Goal: Task Accomplishment & Management: Complete application form

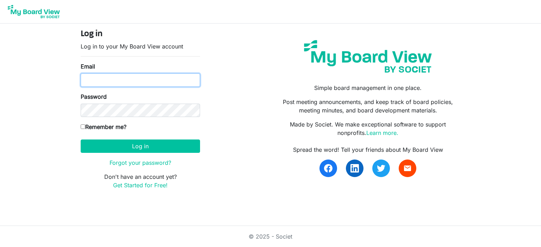
click at [152, 79] on input "Email" at bounding box center [140, 80] width 119 height 13
type input "Elinor.Burke@easternhealth.ca"
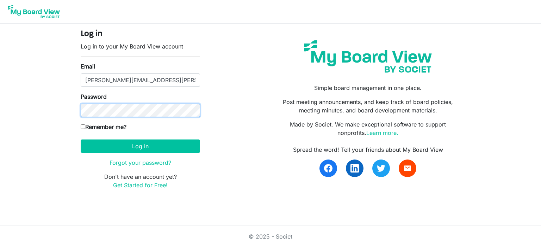
click at [81, 140] on button "Log in" at bounding box center [140, 146] width 119 height 13
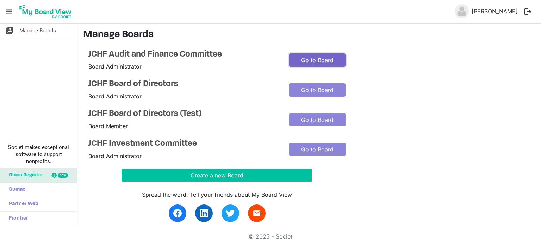
click at [318, 58] on link "Go to Board" at bounding box center [317, 59] width 56 height 13
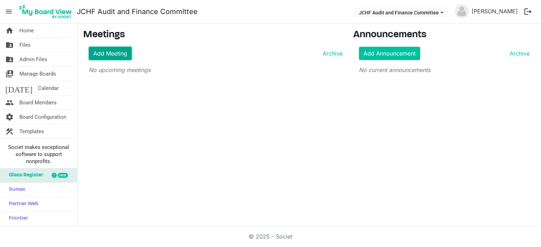
click at [107, 54] on link "Add Meeting" at bounding box center [110, 53] width 43 height 13
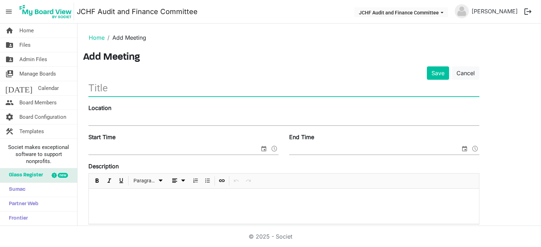
click at [113, 88] on input "text" at bounding box center [283, 88] width 391 height 17
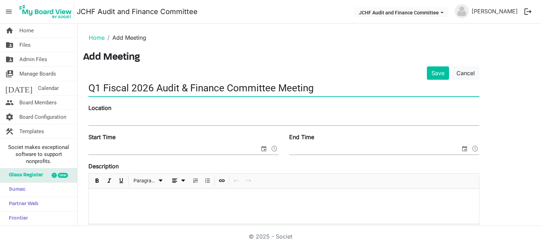
type input "Q1 Fiscal 2026 Audit & Finance Committee Meeting"
click at [128, 119] on input "Location" at bounding box center [283, 120] width 391 height 11
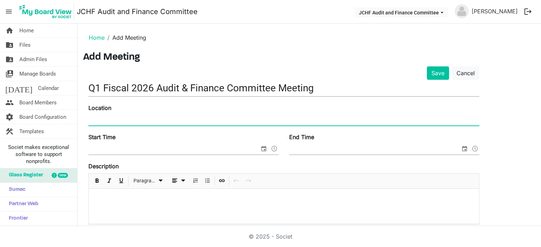
type input "via Zoom"
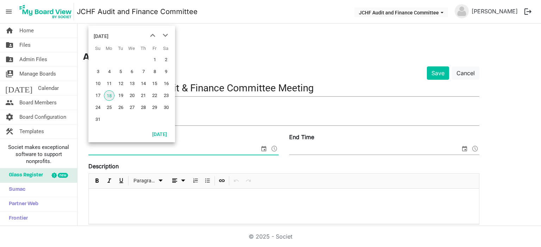
click at [266, 149] on span "select" at bounding box center [263, 148] width 8 height 9
click at [143, 85] on span "14" at bounding box center [143, 83] width 11 height 11
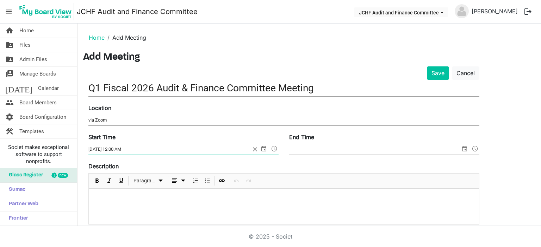
click at [264, 149] on span "select" at bounding box center [263, 148] width 8 height 9
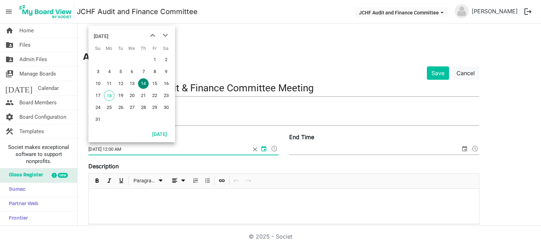
click at [276, 149] on span at bounding box center [274, 148] width 8 height 9
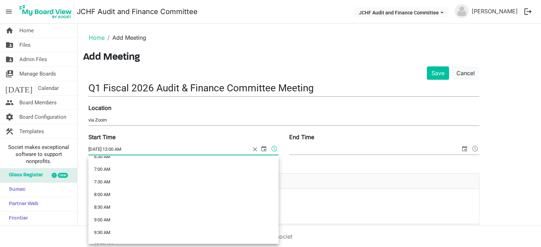
scroll to position [211, 0]
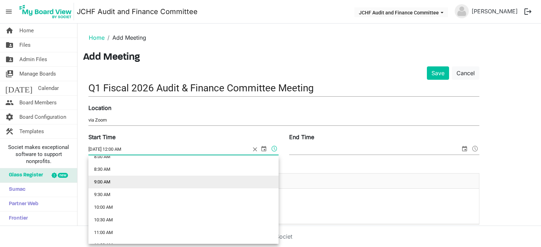
click at [167, 183] on li "9:00 AM" at bounding box center [183, 182] width 190 height 13
type input "8/14/2025 9:00 AM"
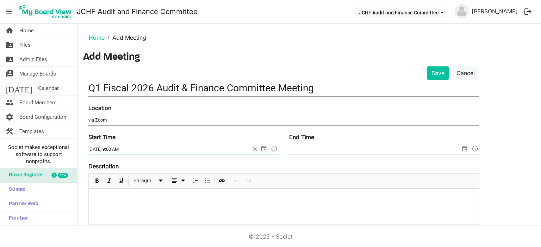
click at [446, 149] on input "End Time" at bounding box center [374, 149] width 171 height 11
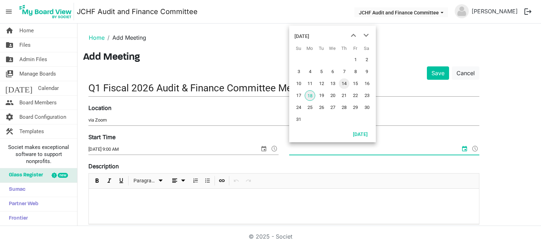
click at [345, 84] on span "14" at bounding box center [344, 83] width 11 height 11
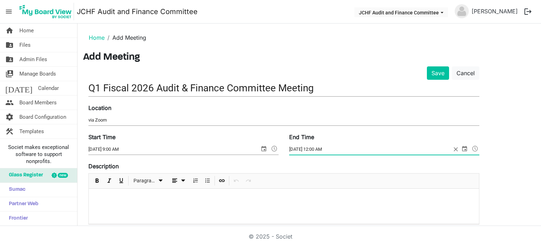
click at [474, 148] on span at bounding box center [474, 148] width 8 height 9
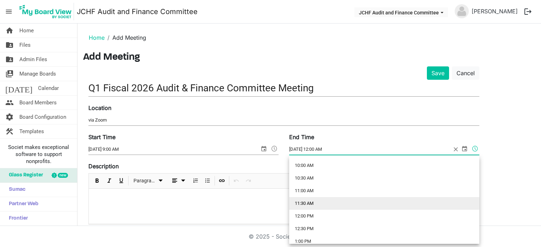
scroll to position [246, 0]
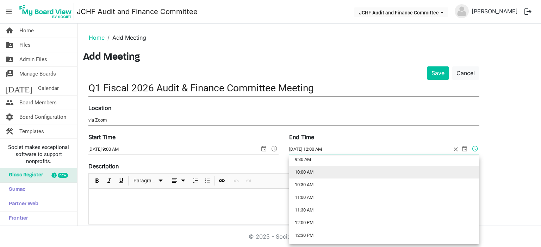
click at [326, 171] on li "10:00 AM" at bounding box center [384, 172] width 190 height 13
type input "8/14/2025 10:00 AM"
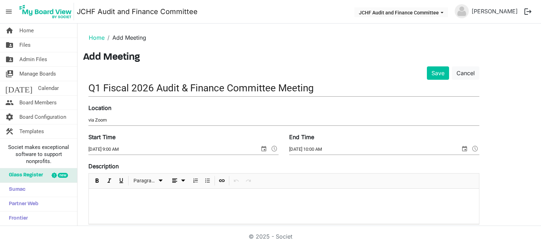
click at [144, 195] on p at bounding box center [283, 198] width 379 height 7
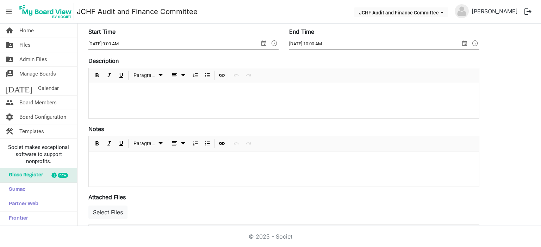
scroll to position [70, 0]
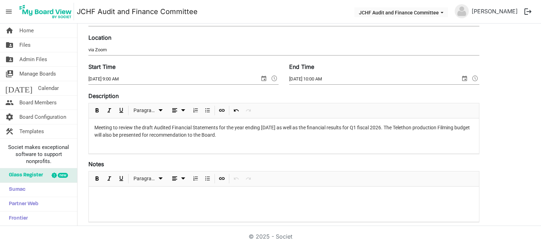
click at [258, 154] on form "Save Cancel Q1 Fiscal 2026 Audit & Finance Committee Meeting Location via Zoom …" at bounding box center [283, 182] width 391 height 372
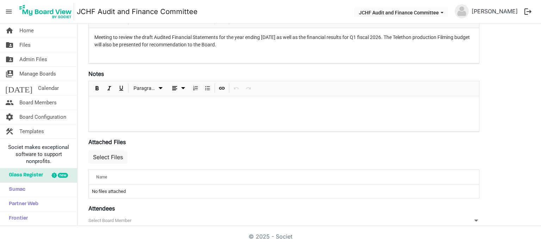
scroll to position [222, 0]
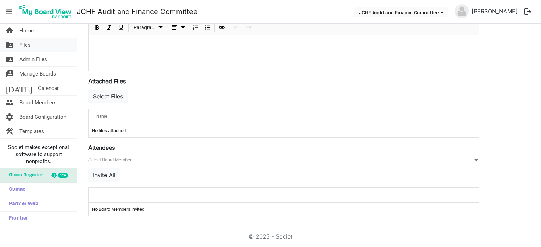
click at [44, 41] on link "folder_shared Files" at bounding box center [38, 45] width 77 height 14
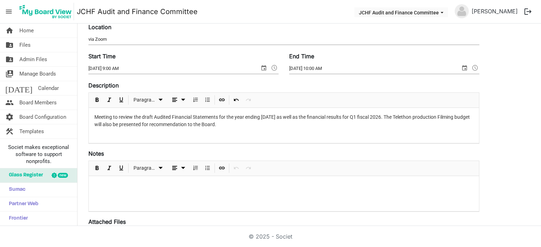
scroll to position [0, 0]
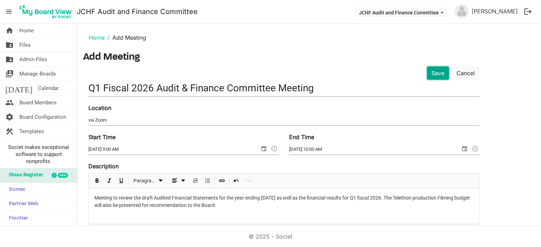
click at [441, 73] on button "Save" at bounding box center [438, 73] width 22 height 13
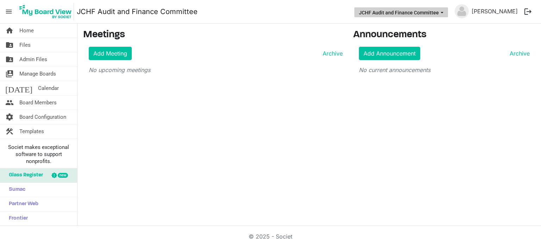
click at [397, 14] on button "JCHF Audit and Finance Committee" at bounding box center [401, 12] width 94 height 10
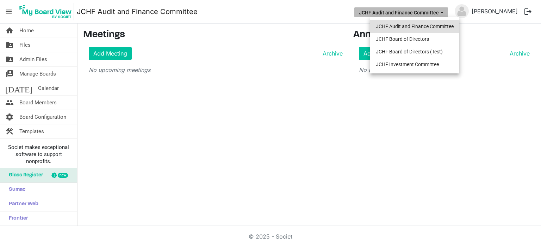
click at [394, 26] on li "JCHF Audit and Finance Committee" at bounding box center [414, 26] width 89 height 13
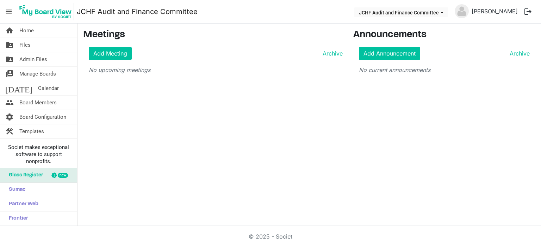
click at [217, 97] on div "home Home folder_shared Files folder_shared Admin Files switch_account Manage B…" at bounding box center [270, 125] width 541 height 203
click at [32, 32] on span "Home" at bounding box center [26, 31] width 14 height 14
drag, startPoint x: 474, startPoint y: 61, endPoint x: 421, endPoint y: 68, distance: 53.9
click at [435, 67] on div "Add Announcement Archive No current announcements" at bounding box center [444, 60] width 182 height 27
click at [116, 55] on link "Add Meeting" at bounding box center [110, 53] width 43 height 13
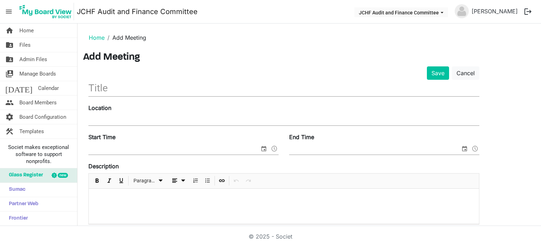
click at [129, 93] on input "text" at bounding box center [283, 88] width 391 height 17
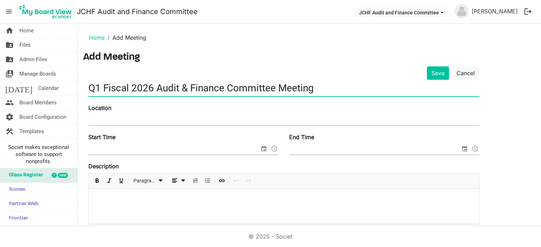
type input "Q1 Fiscal 2026 Audit & Finance Committee Meeting"
click at [98, 116] on input "Location" at bounding box center [283, 120] width 391 height 11
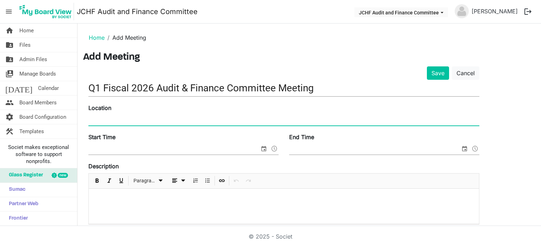
type input "via Zoom"
click at [116, 147] on input "Start Time" at bounding box center [173, 149] width 171 height 11
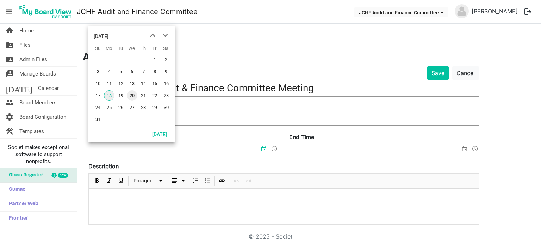
click at [134, 96] on span "20" at bounding box center [132, 95] width 11 height 11
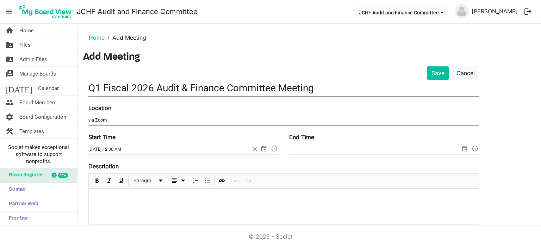
click at [263, 148] on span "select" at bounding box center [263, 148] width 8 height 9
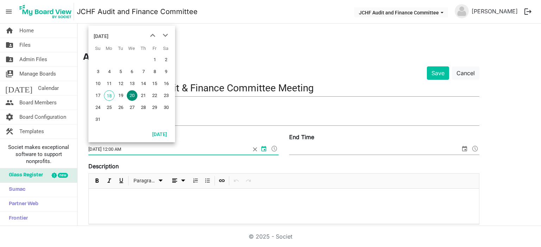
click at [272, 148] on span at bounding box center [274, 148] width 8 height 9
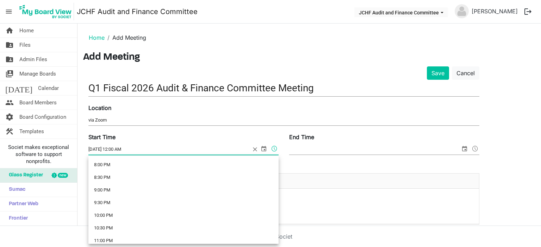
scroll to position [525, 0]
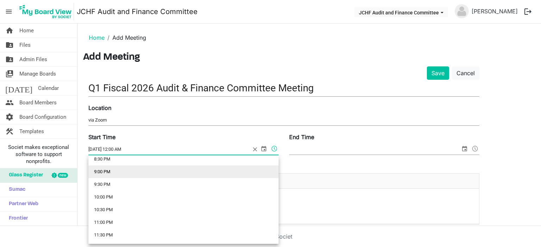
click at [131, 172] on li "9:00 PM" at bounding box center [183, 172] width 190 height 13
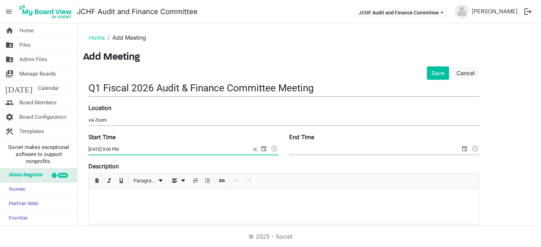
click at [273, 149] on span at bounding box center [274, 148] width 8 height 9
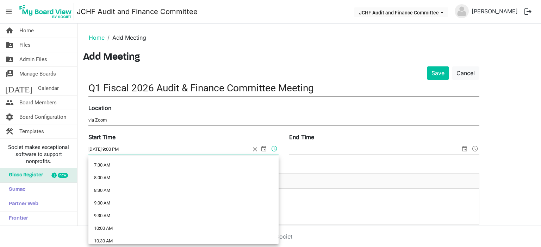
scroll to position [215, 0]
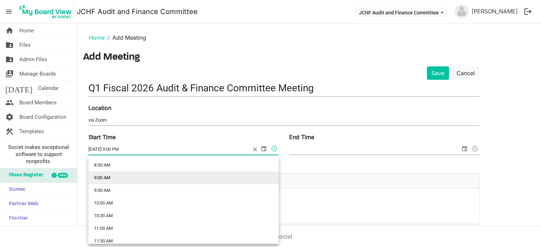
click at [142, 178] on li "9:00 AM" at bounding box center [183, 178] width 190 height 13
type input "8/20/2025 9:00 AM"
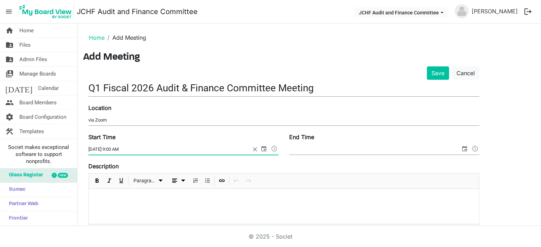
click at [379, 150] on input "End Time" at bounding box center [374, 149] width 171 height 11
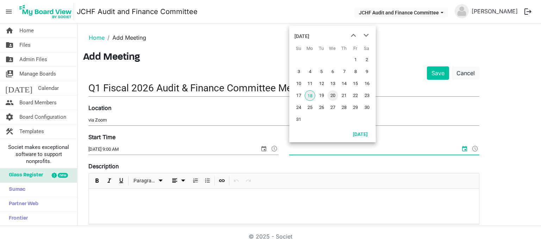
click at [333, 95] on span "20" at bounding box center [332, 95] width 11 height 11
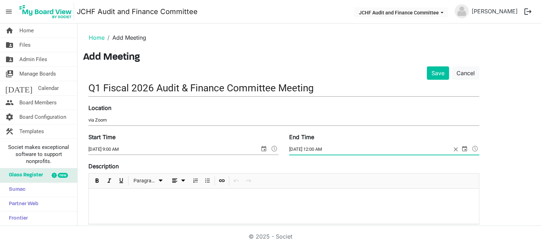
click at [474, 150] on span at bounding box center [474, 148] width 8 height 9
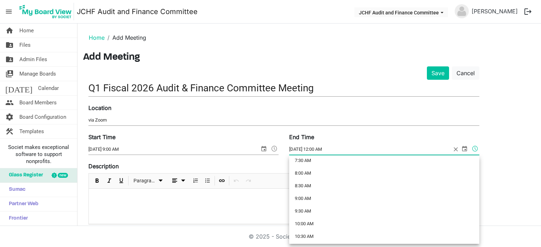
scroll to position [211, 0]
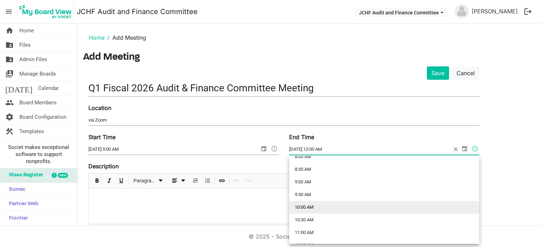
click at [321, 207] on li "10:00 AM" at bounding box center [384, 207] width 190 height 13
type input "8/20/2025 10:00 AM"
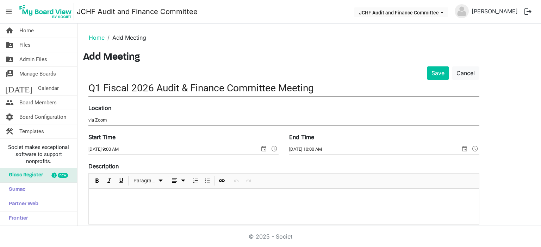
click at [139, 195] on p at bounding box center [283, 198] width 379 height 7
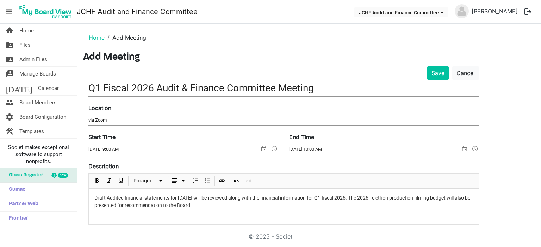
click at [178, 197] on p "Draft Audited financial statements for March 31, 2025 will be reviewed along wi…" at bounding box center [283, 202] width 379 height 15
click at [260, 207] on p "Draft Audited financial statements for the year ending March 31, 2025 will be r…" at bounding box center [283, 202] width 379 height 15
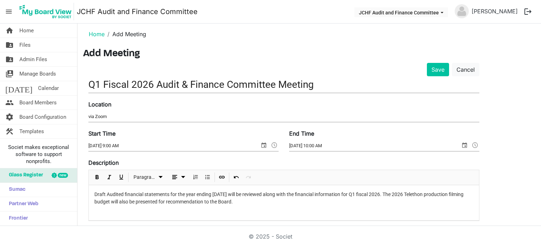
scroll to position [0, 0]
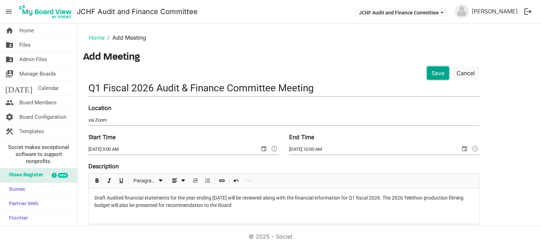
click at [436, 73] on button "Save" at bounding box center [438, 73] width 22 height 13
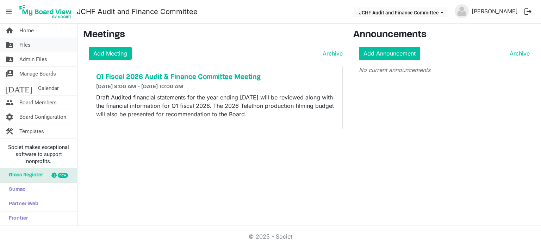
click at [30, 45] on span "Files" at bounding box center [24, 45] width 11 height 14
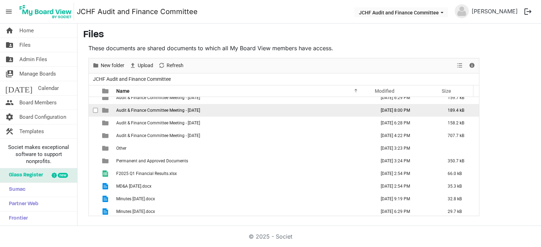
scroll to position [71, 0]
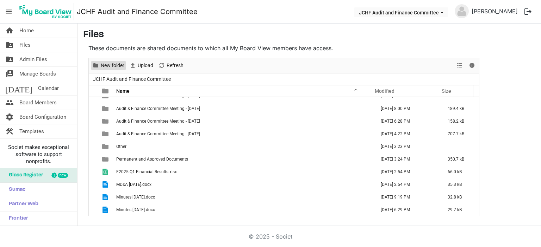
click at [99, 63] on span "New folder" at bounding box center [95, 65] width 8 height 9
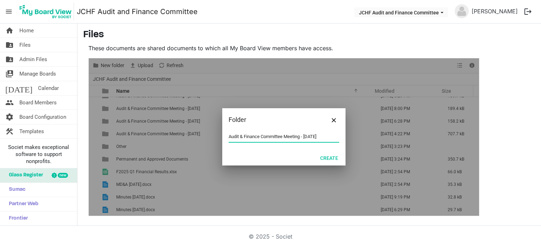
drag, startPoint x: 321, startPoint y: 135, endPoint x: 325, endPoint y: 135, distance: 3.9
click at [325, 135] on input "Audit & Finance Committee Meeting - [DATE]" at bounding box center [283, 137] width 110 height 11
click at [338, 135] on input "Audit & Finance Committee Meeting - August 20, 2024" at bounding box center [283, 137] width 110 height 11
type input "Audit & Finance Committee Meeting - August 20, 2025"
click at [335, 157] on button "Create" at bounding box center [328, 158] width 27 height 10
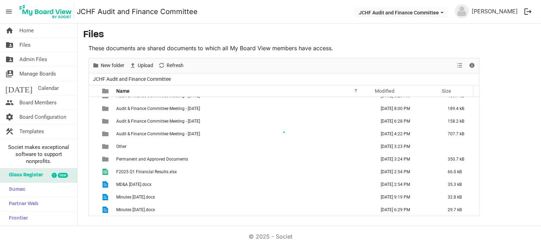
scroll to position [0, 0]
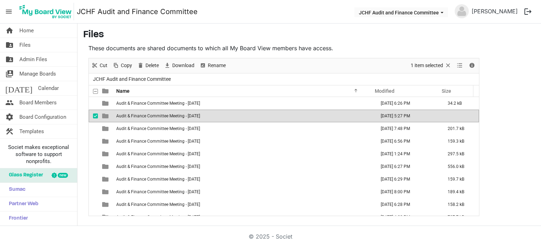
click at [200, 117] on span "Audit & Finance Committee Meeting - August 20, 2025" at bounding box center [158, 116] width 84 height 5
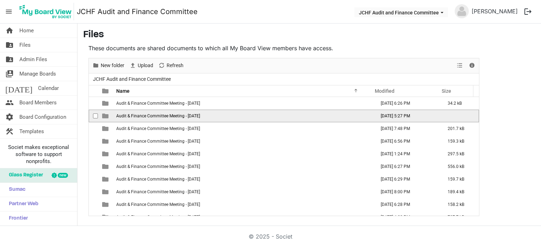
click at [200, 117] on span "Audit & Finance Committee Meeting - August 20, 2025" at bounding box center [158, 116] width 84 height 5
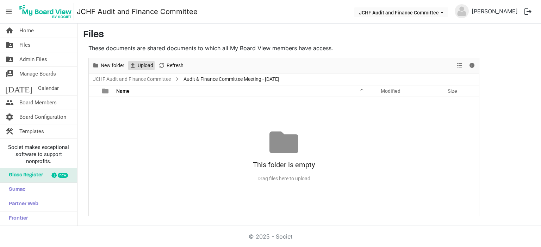
click at [139, 65] on span "Upload" at bounding box center [145, 65] width 17 height 9
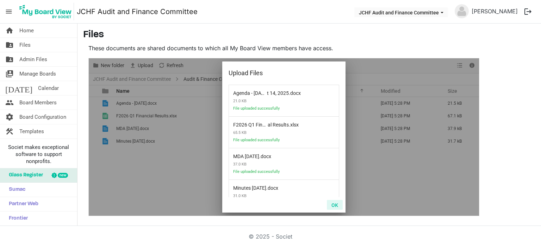
click at [334, 206] on button "OK" at bounding box center [335, 205] width 16 height 10
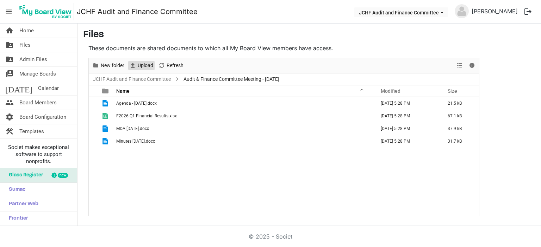
click at [144, 65] on span "Upload" at bounding box center [145, 65] width 17 height 9
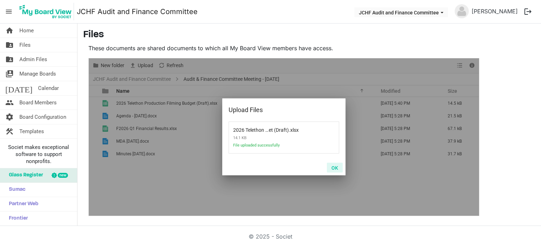
click at [337, 168] on button "OK" at bounding box center [335, 168] width 16 height 10
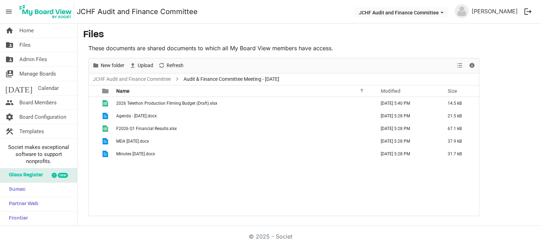
click at [196, 188] on div "2026 Telethon Production Filming Budget (Draft).xlsx August 18, 2025 5:40 PM 14…" at bounding box center [284, 156] width 390 height 119
click at [29, 29] on span "Home" at bounding box center [26, 31] width 14 height 14
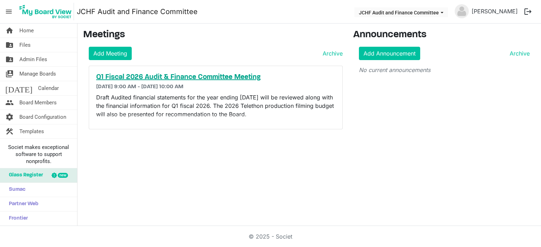
click at [172, 75] on h5 "Q1 Fiscal 2026 Audit & Finance Committee Meeting" at bounding box center [215, 77] width 239 height 8
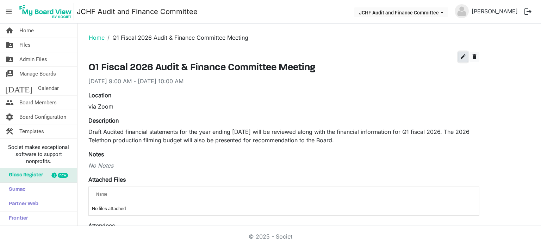
click at [462, 56] on span "edit" at bounding box center [463, 56] width 6 height 6
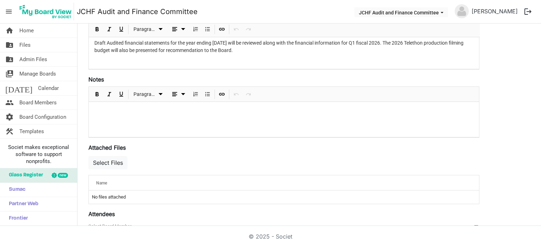
scroll to position [141, 0]
click at [110, 162] on button "Select Files" at bounding box center [107, 162] width 39 height 13
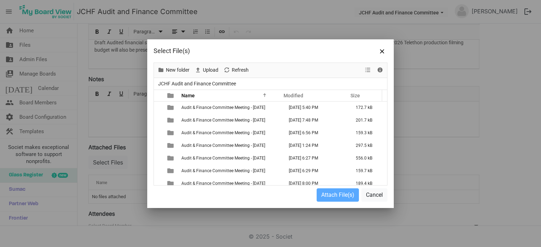
scroll to position [0, 0]
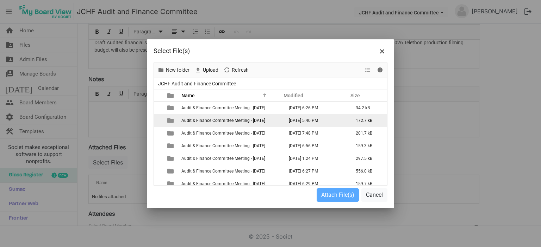
click at [236, 119] on span "Audit & Finance Committee Meeting - [DATE]" at bounding box center [223, 120] width 84 height 5
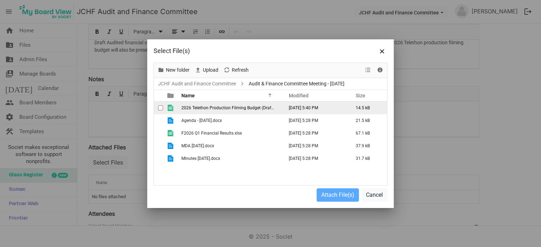
click at [161, 107] on span "checkbox" at bounding box center [160, 108] width 5 height 5
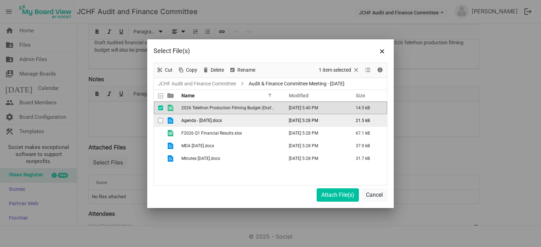
click at [159, 119] on span "checkbox" at bounding box center [160, 120] width 5 height 5
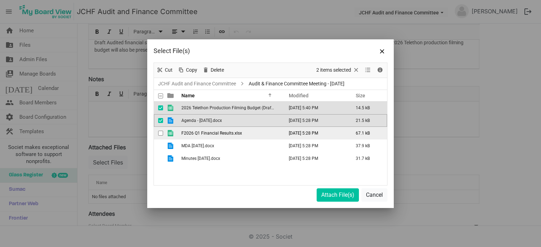
click at [162, 133] on span "checkbox" at bounding box center [160, 133] width 5 height 5
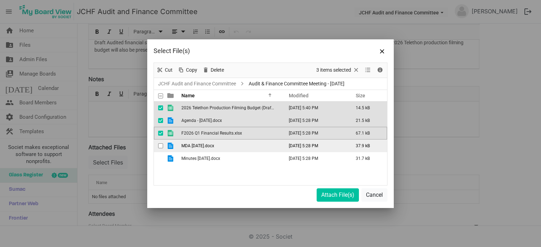
click at [159, 145] on span "checkbox" at bounding box center [160, 146] width 5 height 5
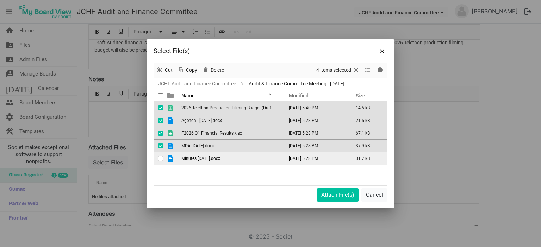
click at [160, 159] on span "checkbox" at bounding box center [160, 158] width 5 height 5
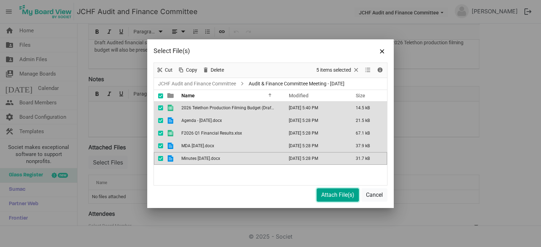
click at [341, 197] on button "Attach File(s)" at bounding box center [337, 195] width 42 height 13
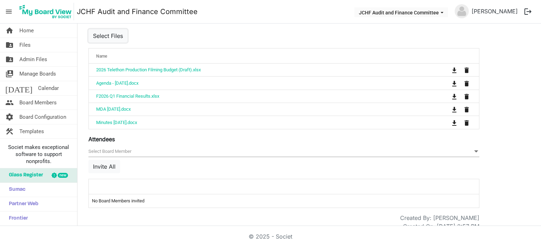
scroll to position [275, 0]
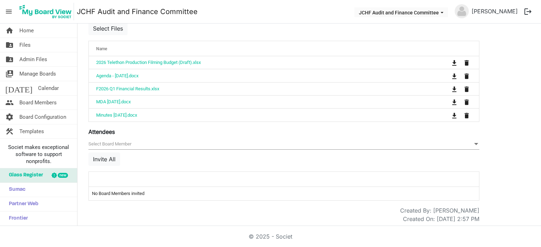
click at [278, 133] on div "Attendees [] null Invite All attendeesGrid_header_table No Board Members invited" at bounding box center [283, 164] width 391 height 73
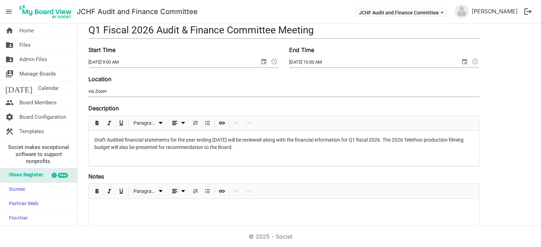
scroll to position [0, 0]
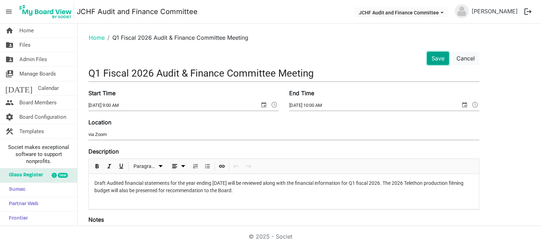
click at [436, 60] on button "Save" at bounding box center [438, 58] width 22 height 13
